Goal: Task Accomplishment & Management: Use online tool/utility

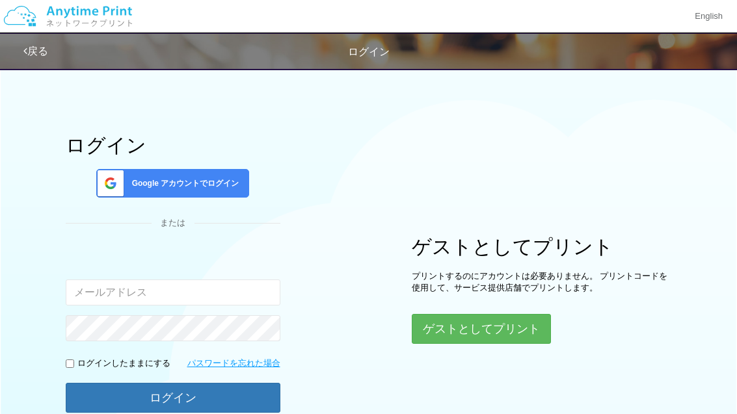
click at [202, 189] on span "Google アカウントでログイン" at bounding box center [183, 183] width 113 height 11
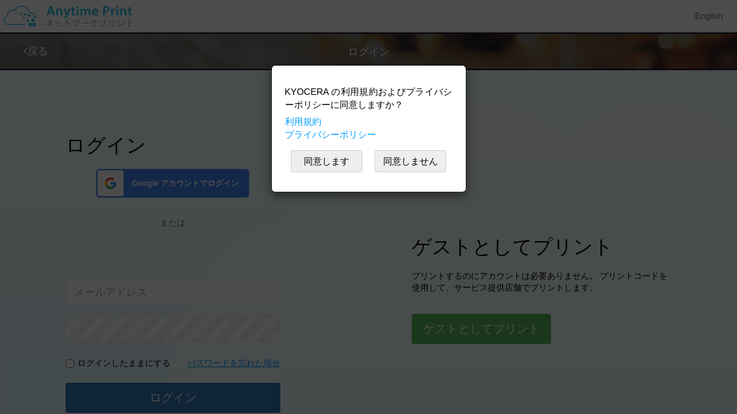
click at [335, 170] on button "同意します" at bounding box center [327, 161] width 72 height 22
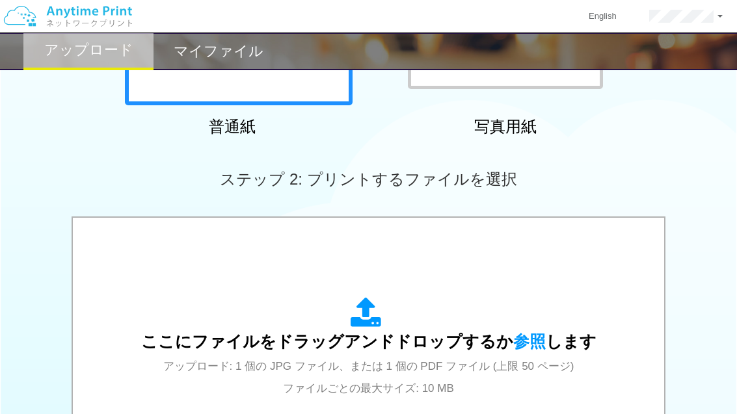
scroll to position [295, 0]
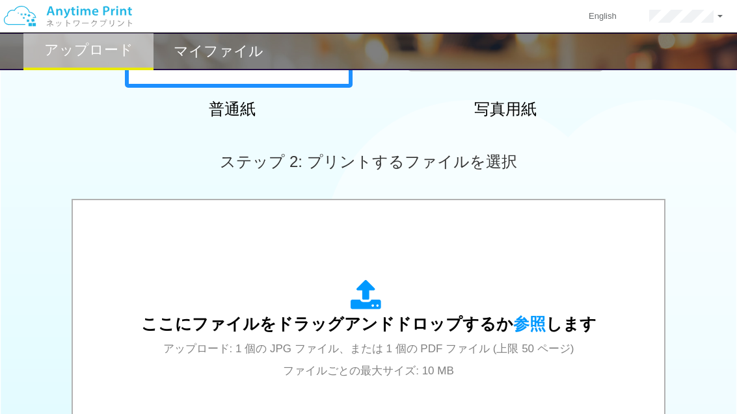
click at [509, 338] on div "ここにファイルをドラッグアンドドロップするか 参照 します アップロード: 1 個の JPG ファイル、または 1 個の PDF ファイル (上限 50 ペー…" at bounding box center [368, 331] width 455 height 102
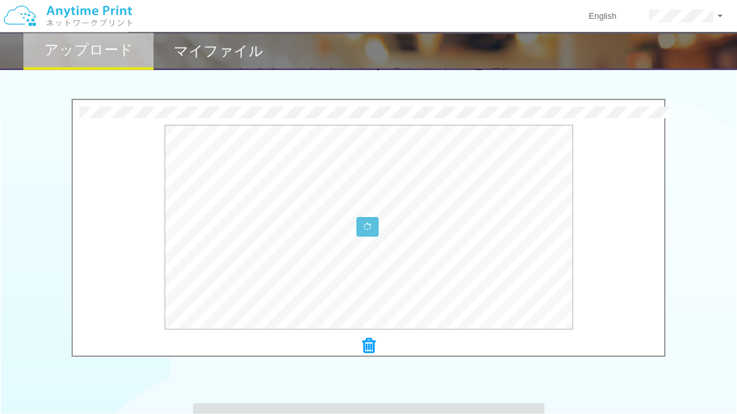
scroll to position [395, 0]
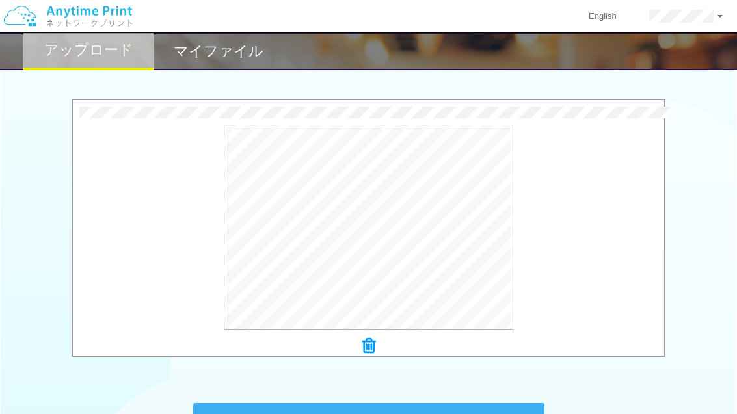
click at [0, 0] on button "プレビュー" at bounding box center [0, 0] width 0 height 0
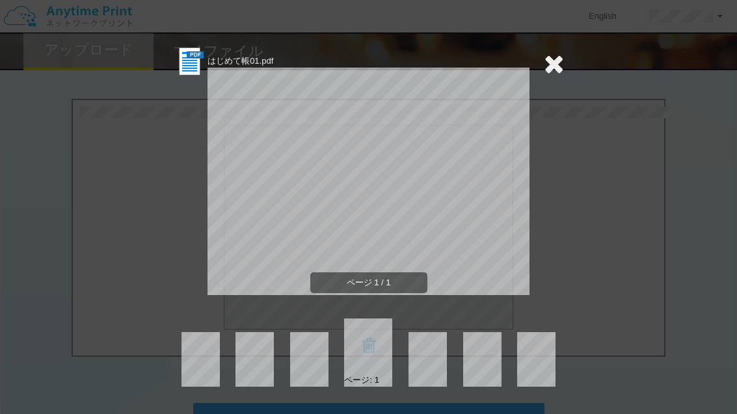
click at [547, 62] on icon at bounding box center [554, 64] width 20 height 26
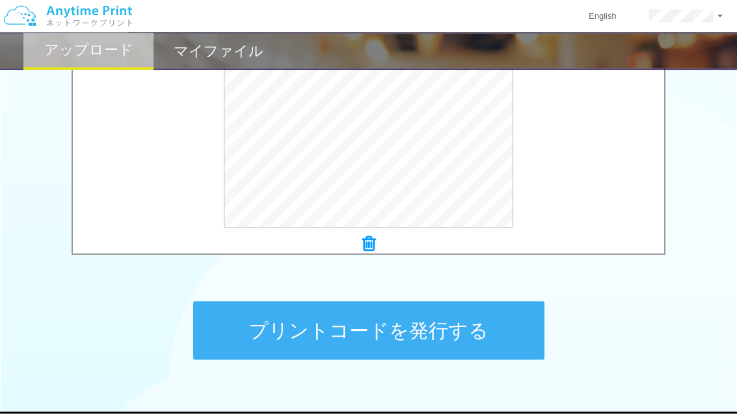
click at [464, 346] on button "プリントコードを発行する" at bounding box center [368, 331] width 351 height 59
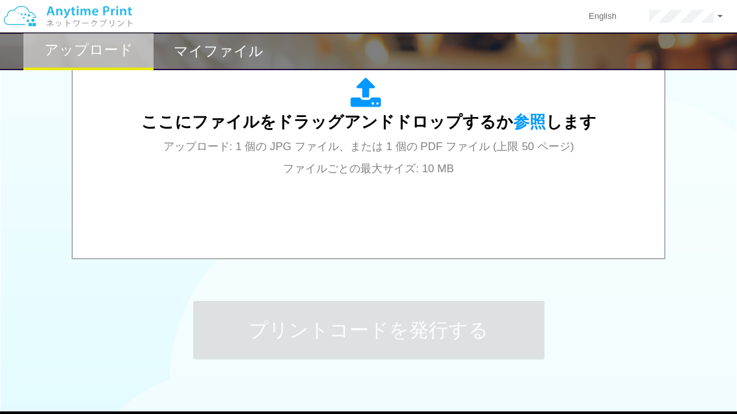
scroll to position [0, 0]
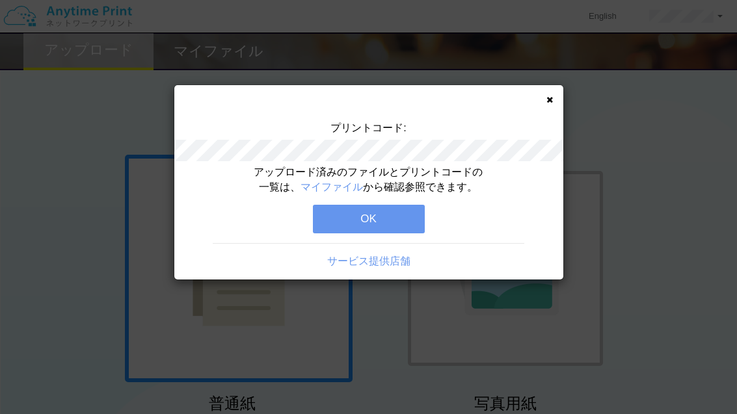
click at [385, 228] on button "OK" at bounding box center [369, 219] width 112 height 29
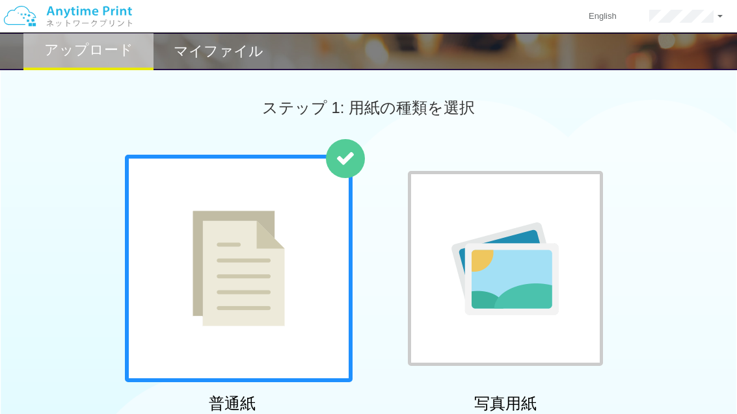
click at [224, 60] on div "マイファイル" at bounding box center [219, 52] width 130 height 38
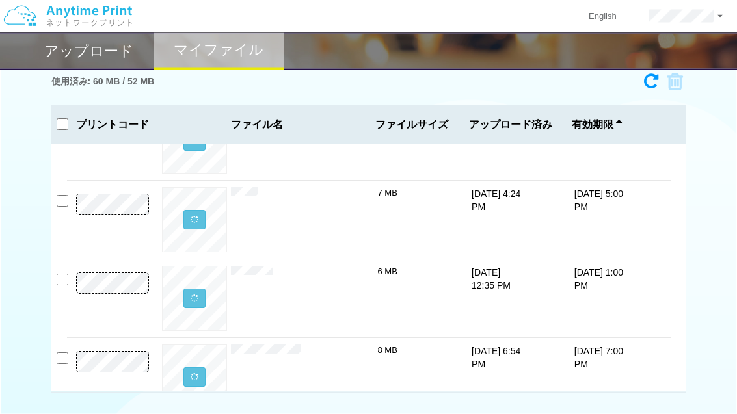
scroll to position [26, 0]
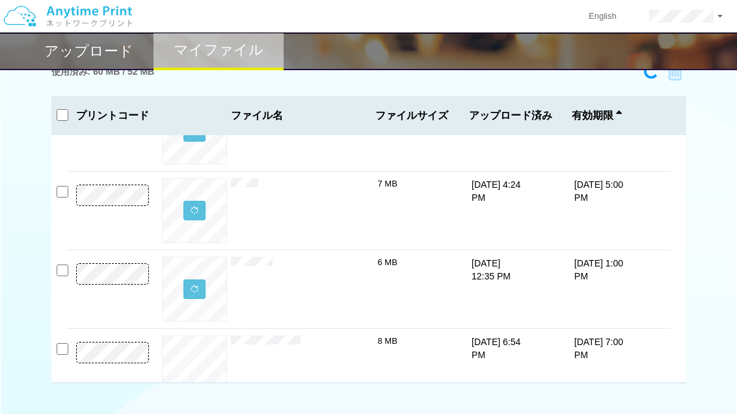
click at [0, 0] on button "プレビュー" at bounding box center [0, 0] width 0 height 0
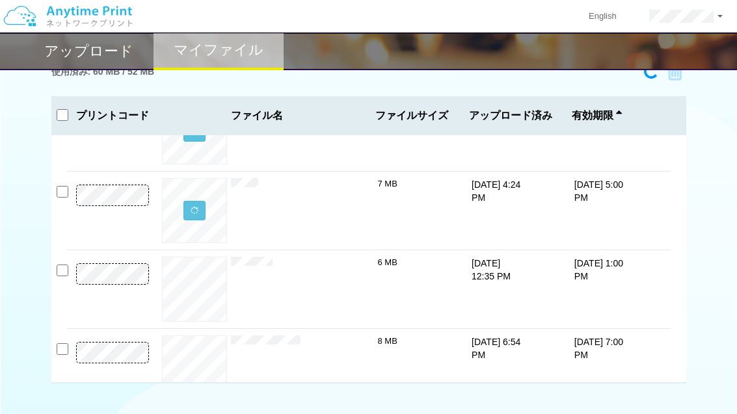
click at [0, 0] on button "プレビュー" at bounding box center [0, 0] width 0 height 0
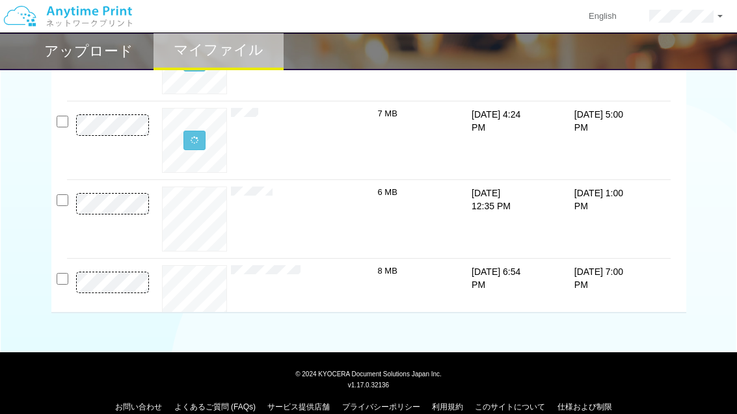
scroll to position [98, 0]
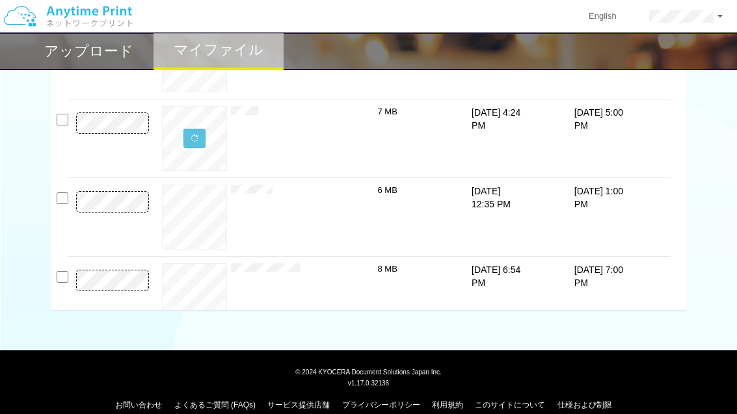
click at [0, 0] on button "プレビュー" at bounding box center [0, 0] width 0 height 0
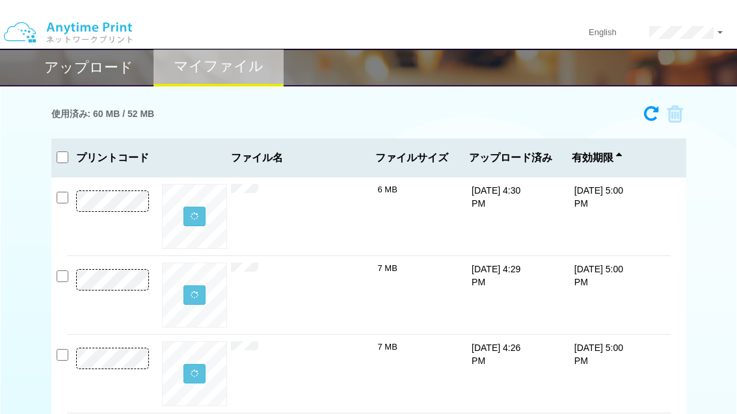
scroll to position [0, 0]
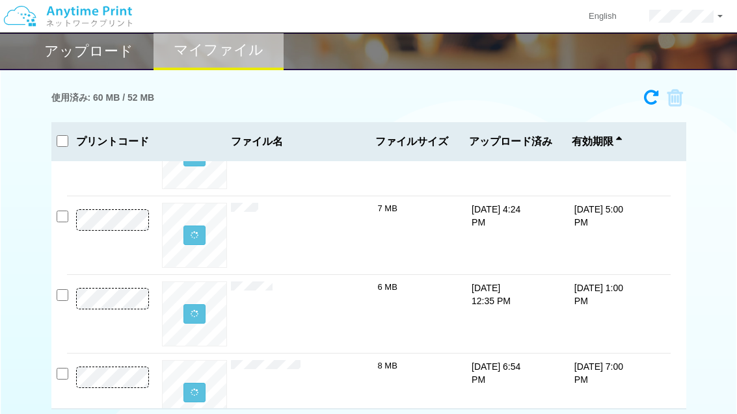
scroll to position [278, 0]
click at [0, 0] on button "プレビュー" at bounding box center [0, 0] width 0 height 0
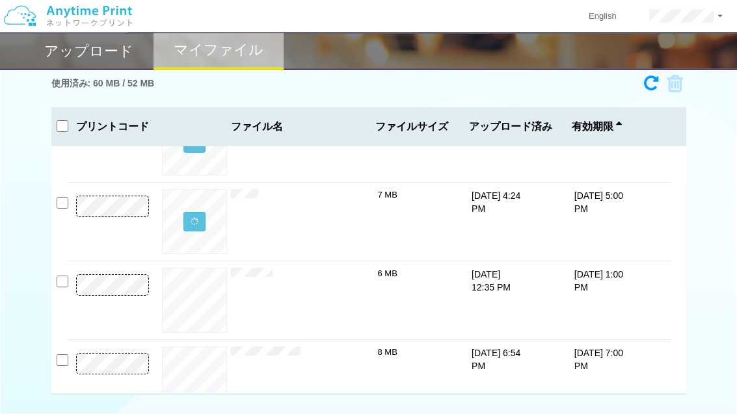
scroll to position [18, 0]
